Goal: Transaction & Acquisition: Subscribe to service/newsletter

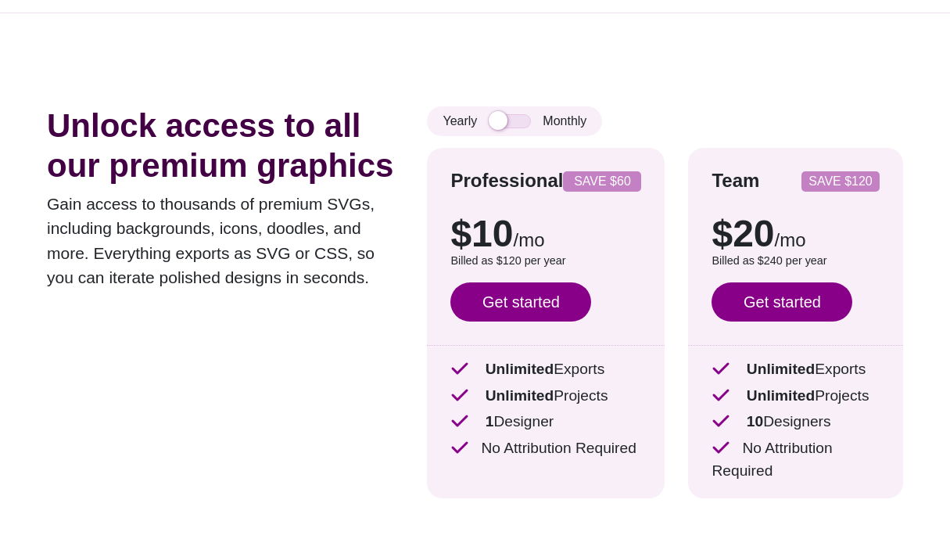
scroll to position [48, 0]
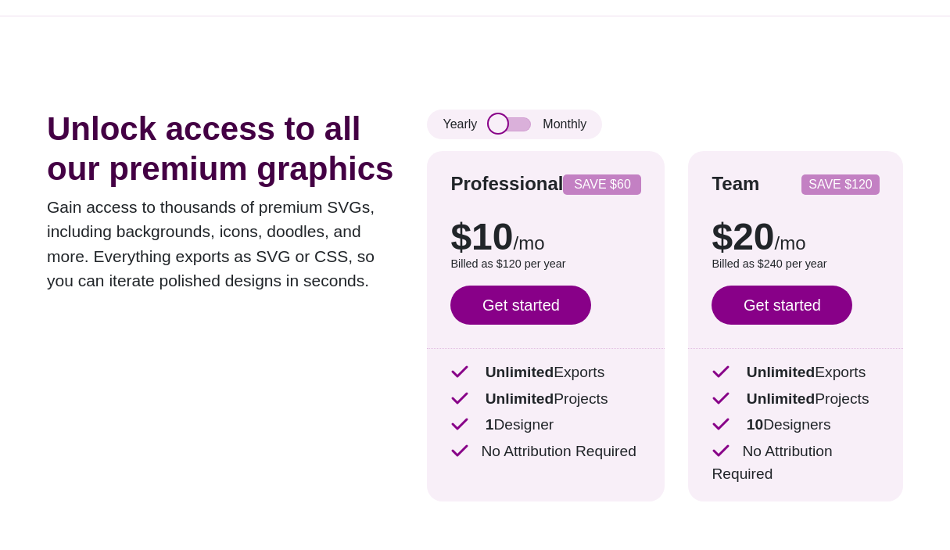
click at [498, 129] on input "checkbox" at bounding box center [510, 124] width 42 height 14
checkbox input "true"
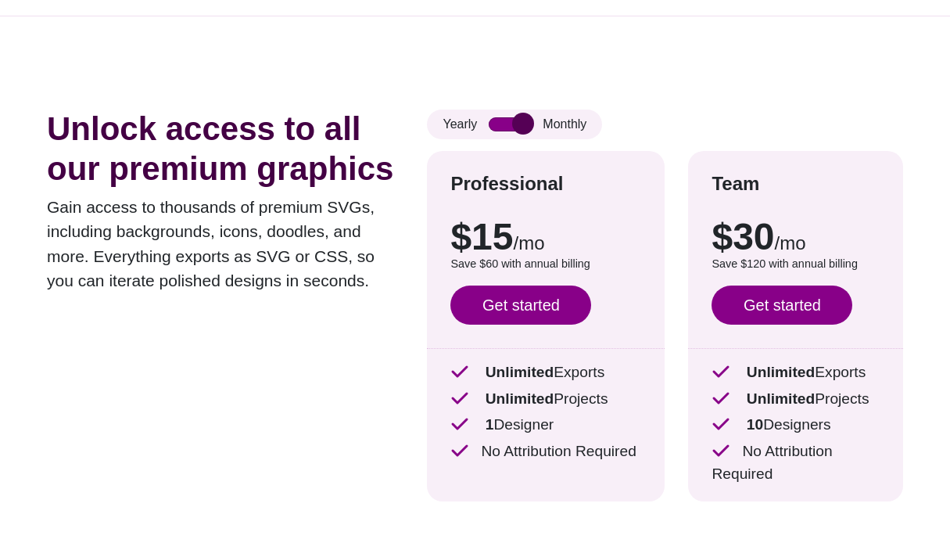
scroll to position [0, 0]
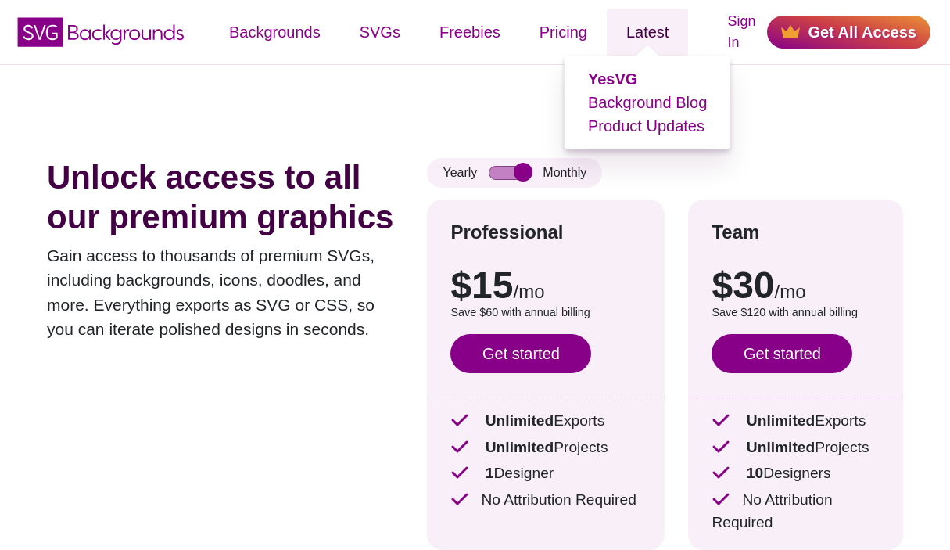
click at [649, 36] on link "Latest" at bounding box center [647, 32] width 81 height 47
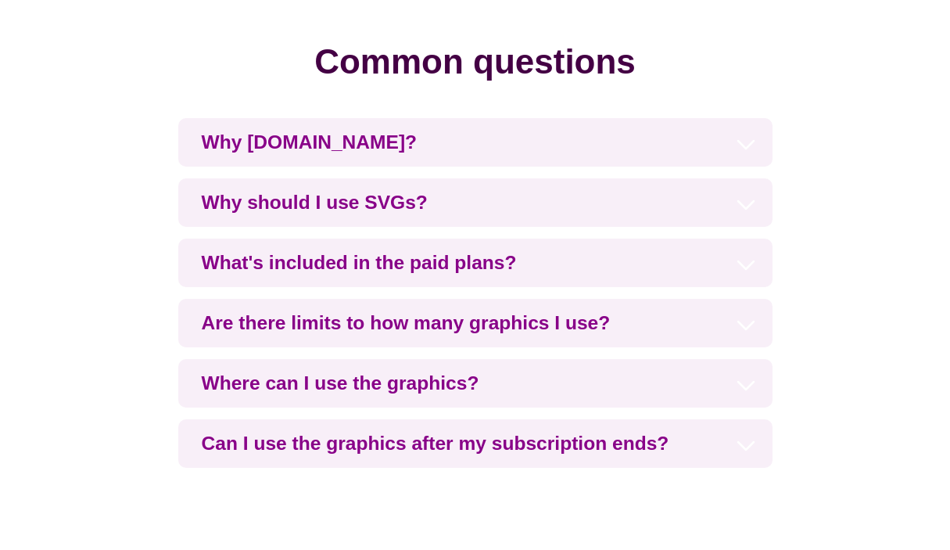
scroll to position [3487, 0]
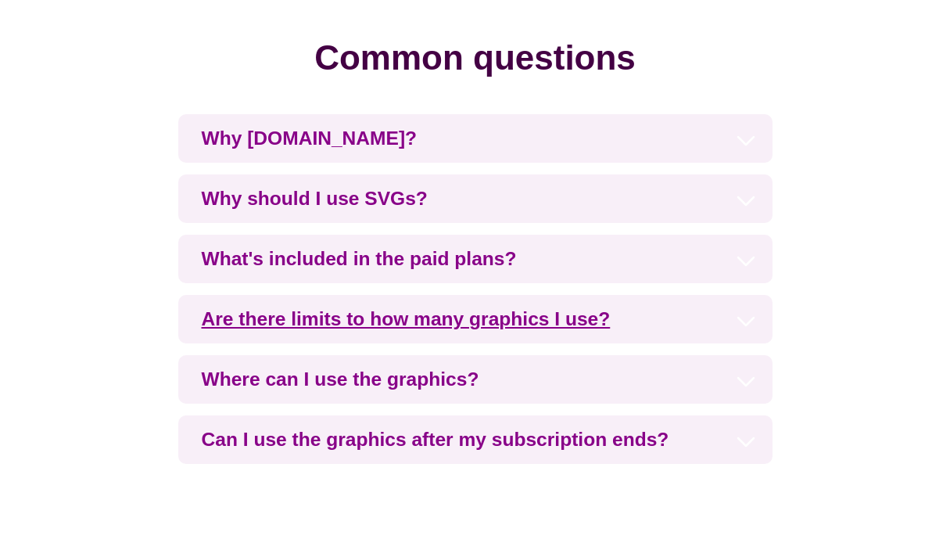
click at [741, 304] on h3 "Are there limits to how many graphics I use?" at bounding box center [475, 319] width 594 height 48
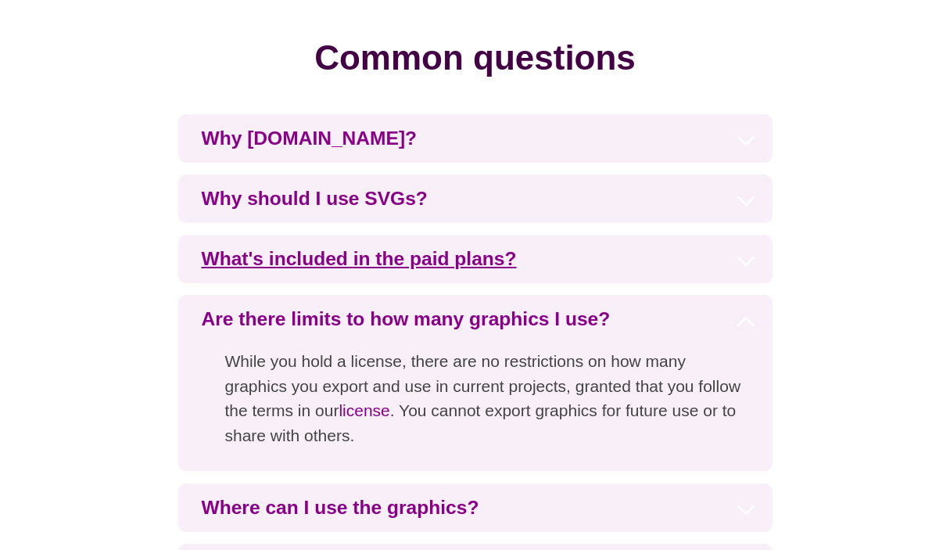
click at [497, 238] on h3 "What's included in the paid plans?" at bounding box center [475, 259] width 594 height 48
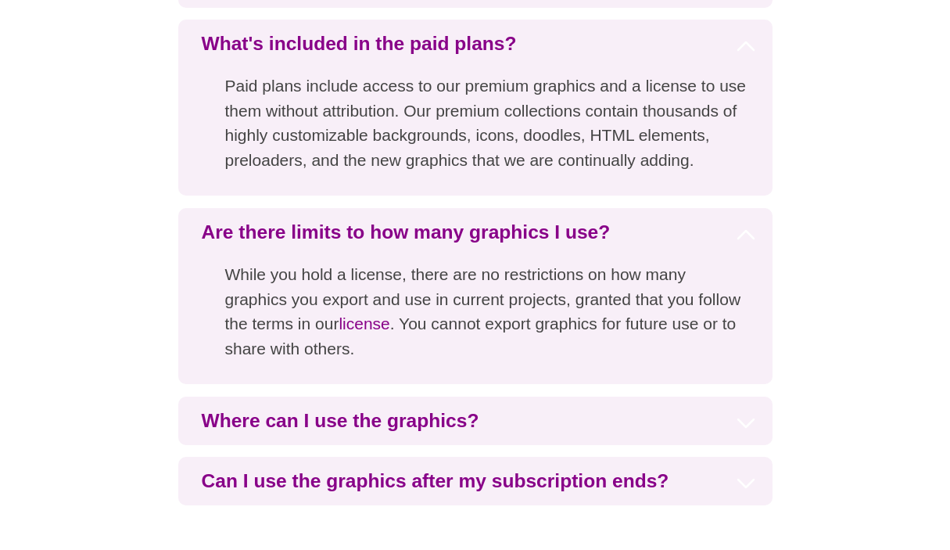
scroll to position [3706, 0]
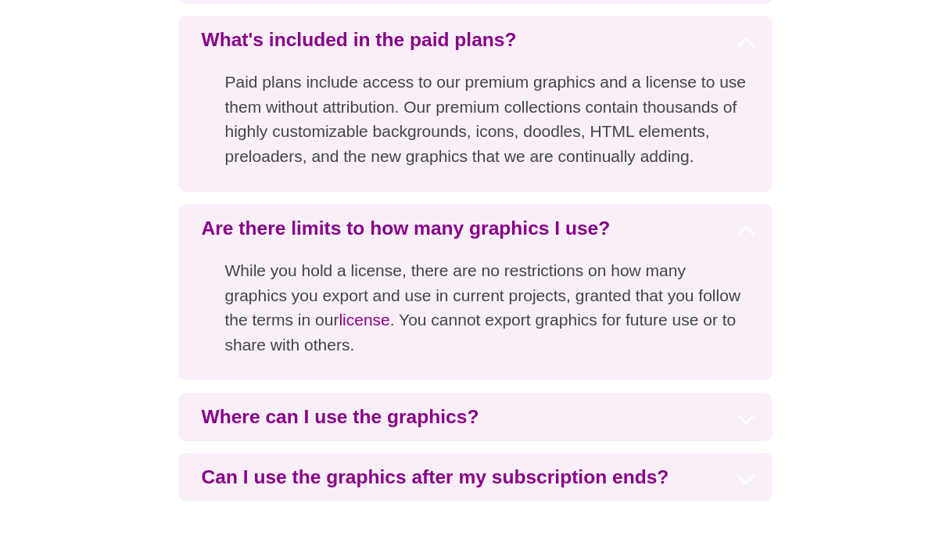
click at [524, 300] on p "While you hold a license, there are no restrictions on how many graphics you ex…" at bounding box center [475, 316] width 594 height 127
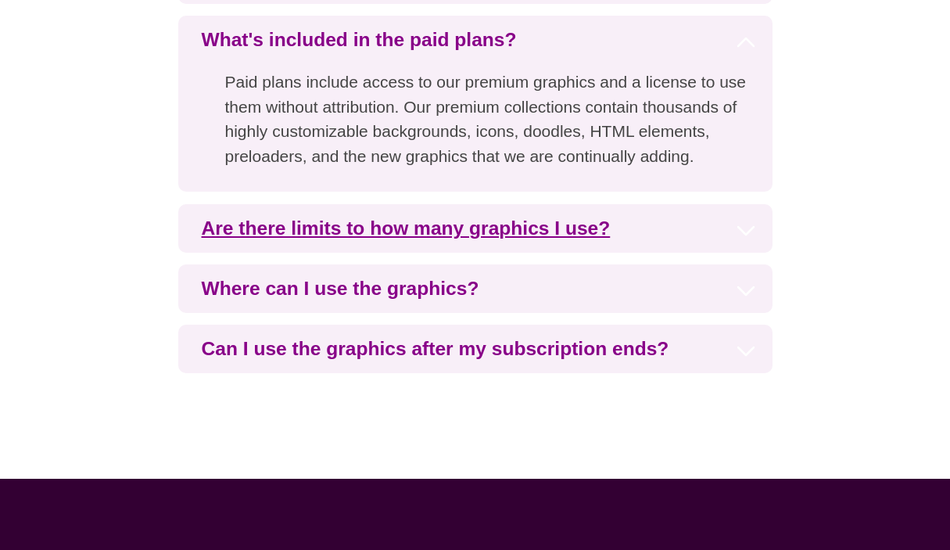
click at [569, 209] on h3 "Are there limits to how many graphics I use?" at bounding box center [475, 228] width 594 height 48
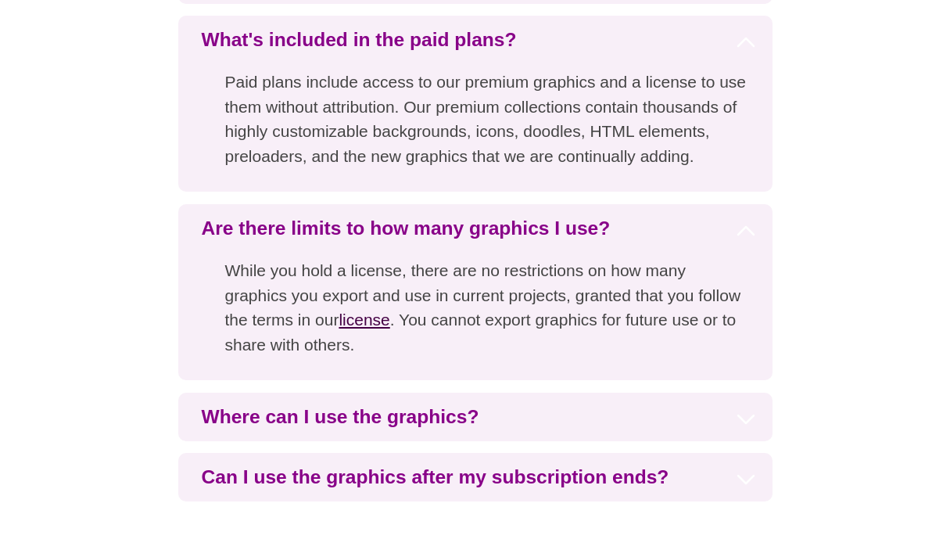
click at [339, 310] on link "license" at bounding box center [364, 319] width 51 height 18
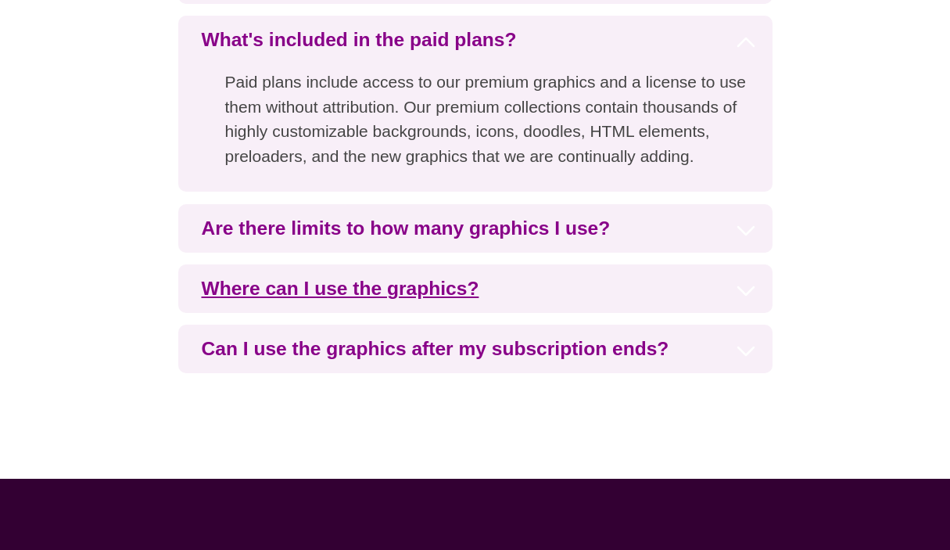
click at [412, 268] on h3 "Where can I use the graphics?" at bounding box center [475, 288] width 594 height 48
